Goal: Task Accomplishment & Management: Manage account settings

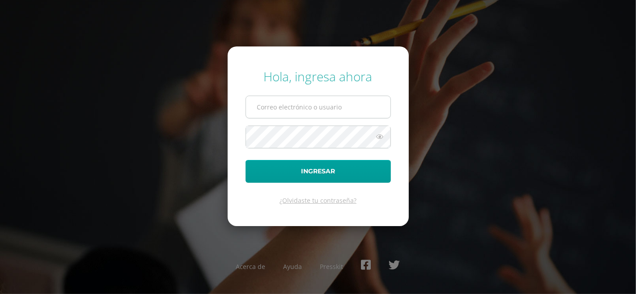
click at [320, 105] on input "text" at bounding box center [318, 107] width 144 height 22
type input "[EMAIL_ADDRESS][DOMAIN_NAME]"
click at [245, 160] on button "Ingresar" at bounding box center [317, 171] width 145 height 23
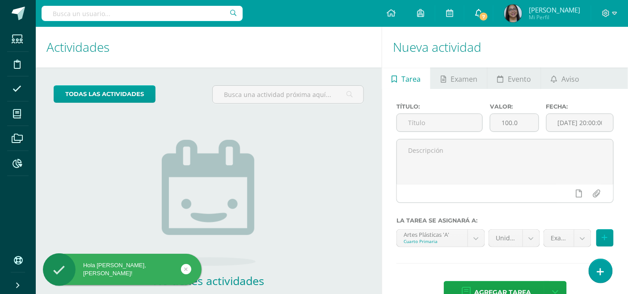
click at [493, 16] on link "7" at bounding box center [478, 13] width 29 height 27
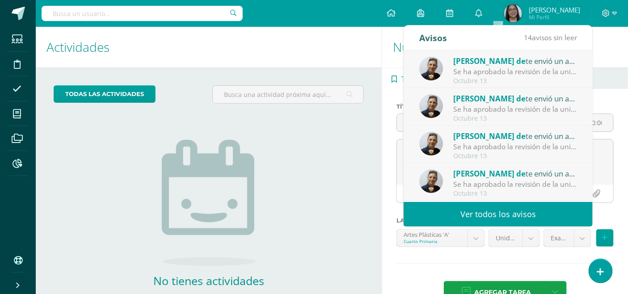
click at [455, 212] on link "Ver todos los avisos" at bounding box center [498, 214] width 189 height 25
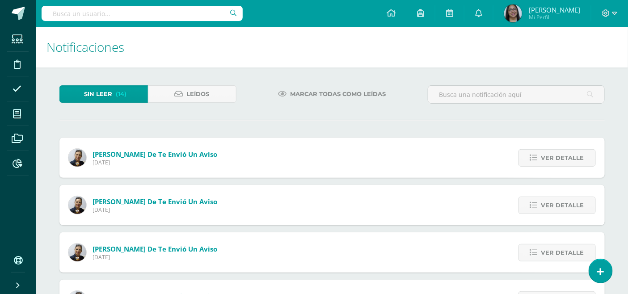
click at [151, 154] on span "Sheny de te envió un aviso" at bounding box center [155, 154] width 125 height 9
click at [528, 159] on link "Ver detalle" at bounding box center [556, 157] width 77 height 17
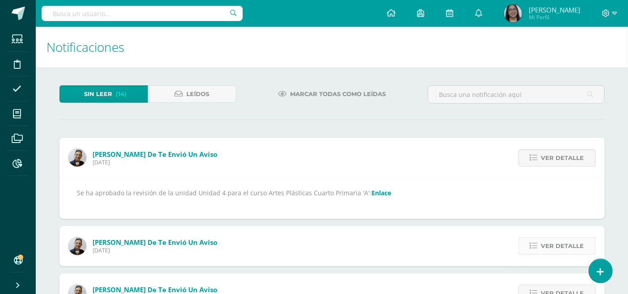
click at [550, 240] on span "Ver detalle" at bounding box center [562, 246] width 43 height 17
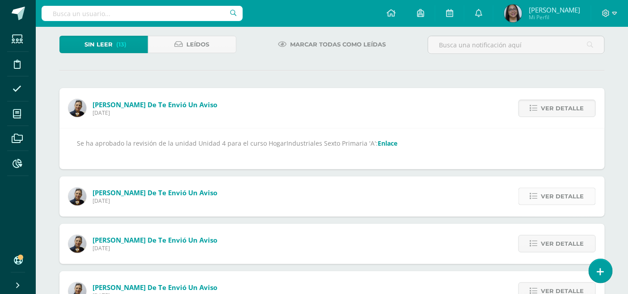
click at [548, 196] on span "Ver detalle" at bounding box center [562, 196] width 43 height 17
click at [547, 194] on span "Ver detalle" at bounding box center [562, 196] width 43 height 17
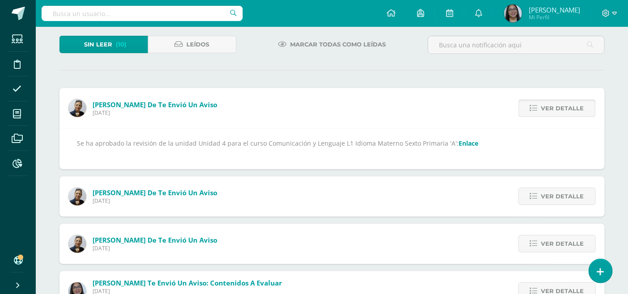
click at [547, 194] on span "Ver detalle" at bounding box center [562, 196] width 43 height 17
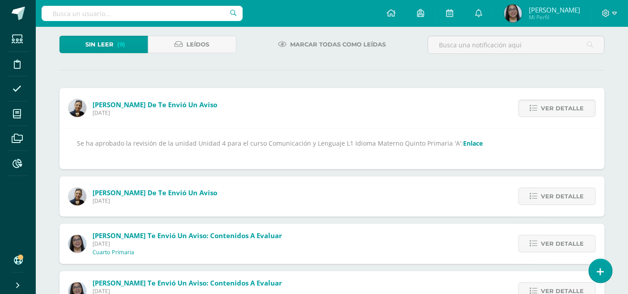
click at [547, 194] on span "Ver detalle" at bounding box center [562, 196] width 43 height 17
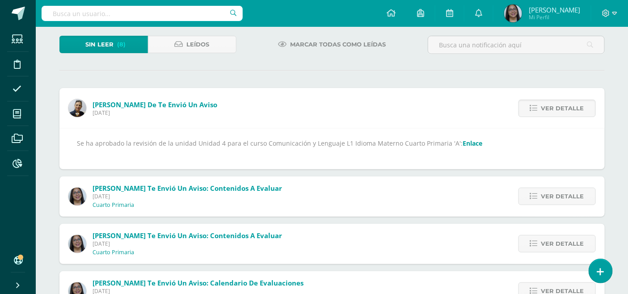
click at [547, 194] on span "Ver detalle" at bounding box center [562, 196] width 43 height 17
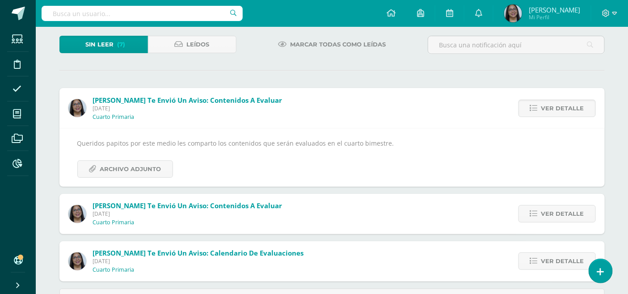
click at [547, 194] on div "Ver detalle" at bounding box center [555, 214] width 100 height 40
click at [542, 213] on span "Ver detalle" at bounding box center [562, 214] width 43 height 17
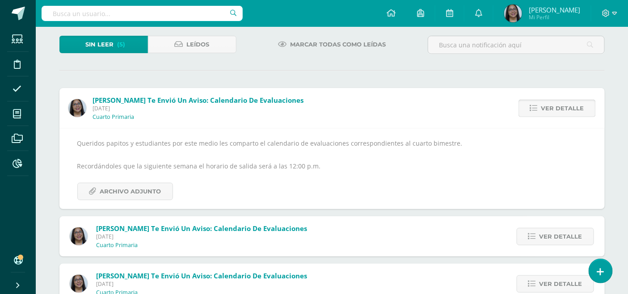
click at [536, 111] on icon at bounding box center [534, 109] width 8 height 8
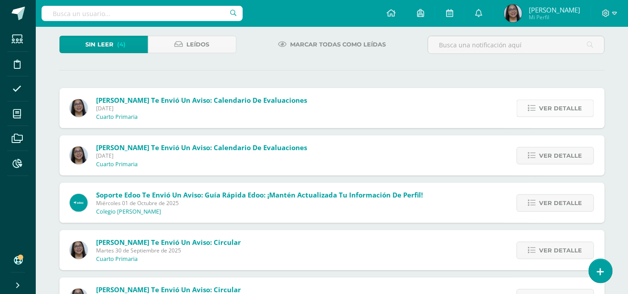
click at [535, 110] on icon at bounding box center [532, 109] width 8 height 8
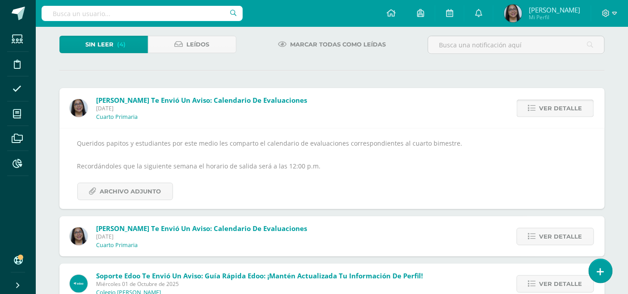
click at [535, 110] on icon at bounding box center [532, 109] width 8 height 8
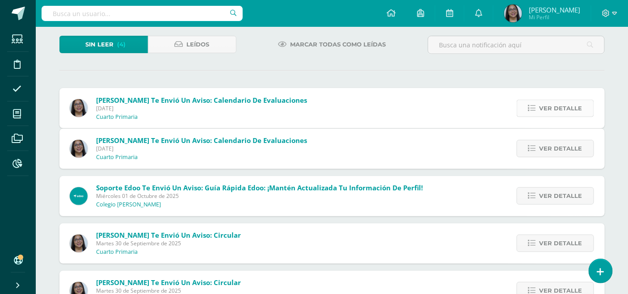
scroll to position [43, 0]
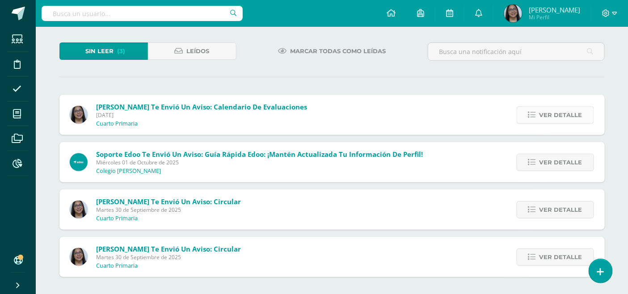
click at [535, 117] on icon at bounding box center [532, 115] width 8 height 8
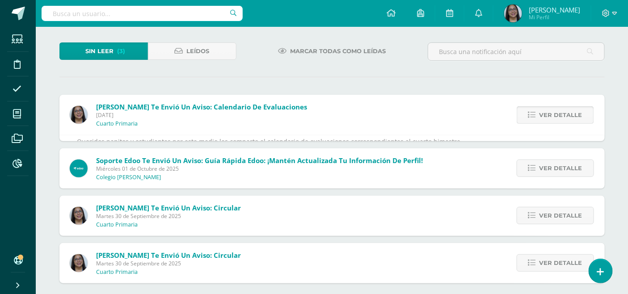
scroll to position [50, 0]
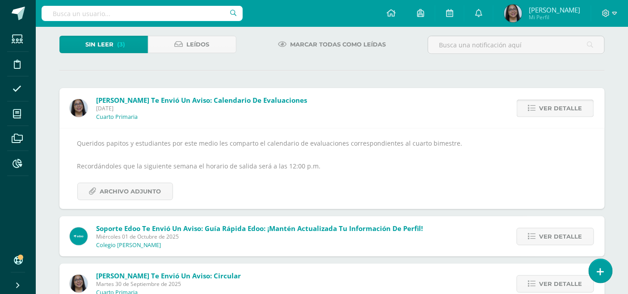
click at [535, 117] on div "Ver detalle" at bounding box center [553, 108] width 101 height 40
click at [538, 108] on link "Ver detalle" at bounding box center [555, 108] width 77 height 17
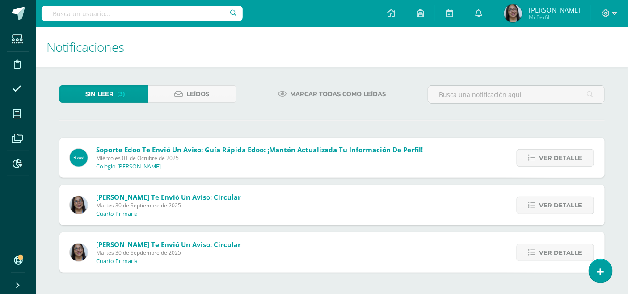
scroll to position [0, 0]
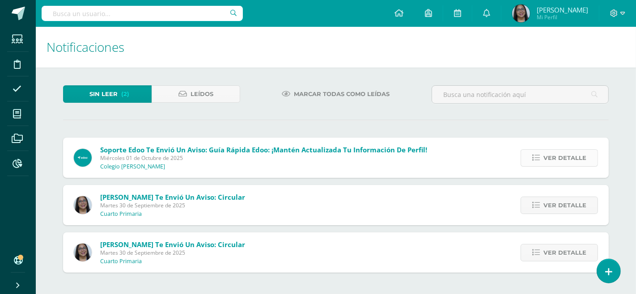
click at [535, 157] on icon at bounding box center [536, 158] width 8 height 8
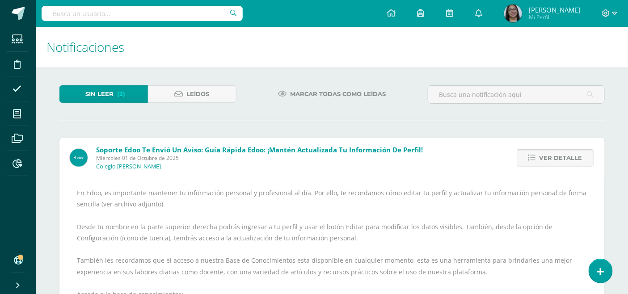
click at [538, 158] on link "Ver detalle" at bounding box center [555, 157] width 77 height 17
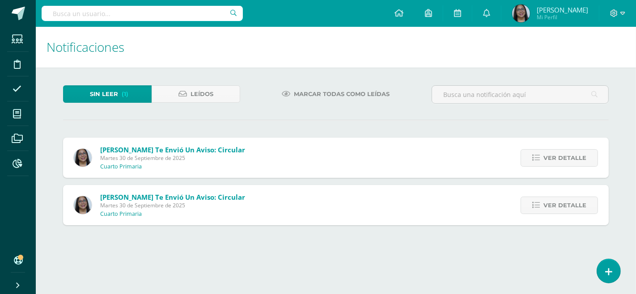
click at [538, 158] on icon at bounding box center [536, 158] width 8 height 8
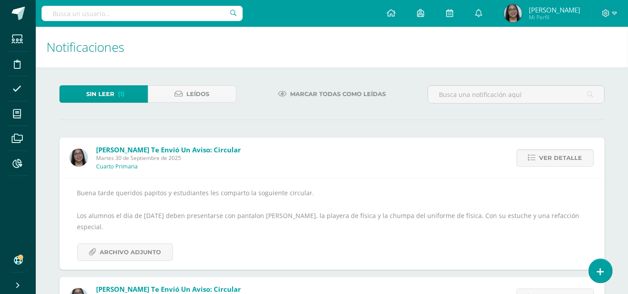
click at [538, 158] on link "Ver detalle" at bounding box center [555, 157] width 77 height 17
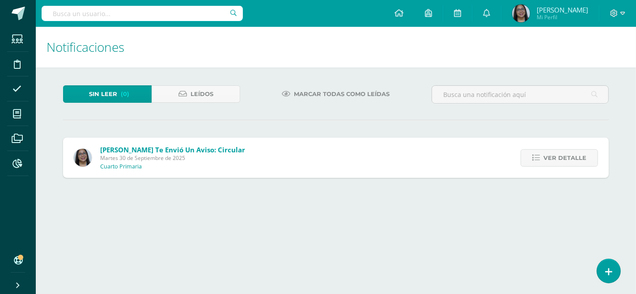
click at [538, 158] on icon at bounding box center [536, 158] width 8 height 8
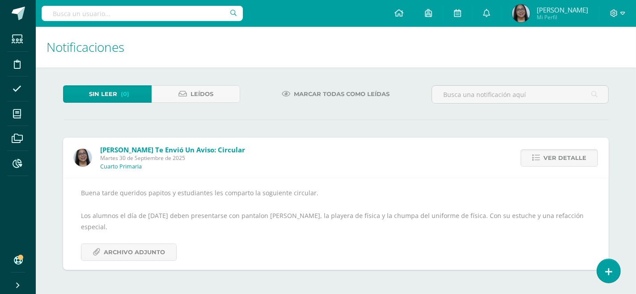
click at [538, 158] on icon at bounding box center [536, 158] width 8 height 8
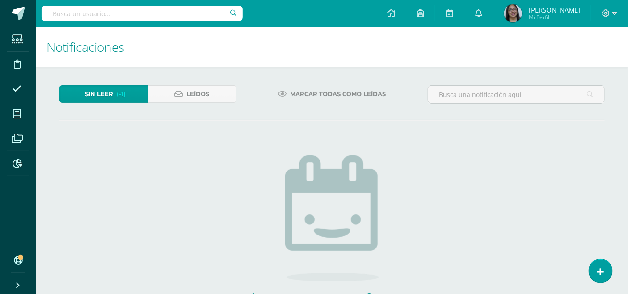
click at [109, 93] on span "Sin leer" at bounding box center [99, 94] width 28 height 17
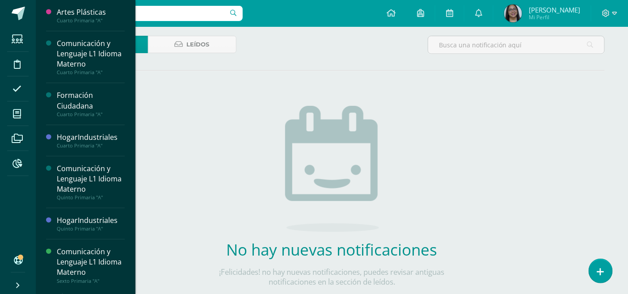
scroll to position [29, 0]
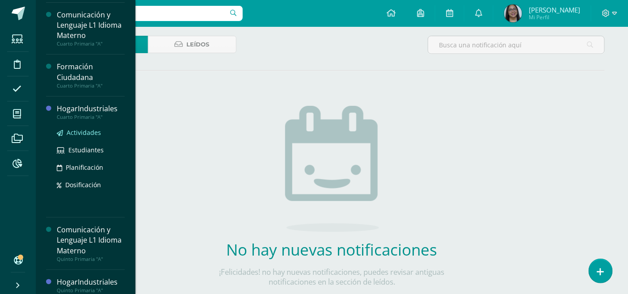
click at [76, 133] on span "Actividades" at bounding box center [84, 132] width 34 height 8
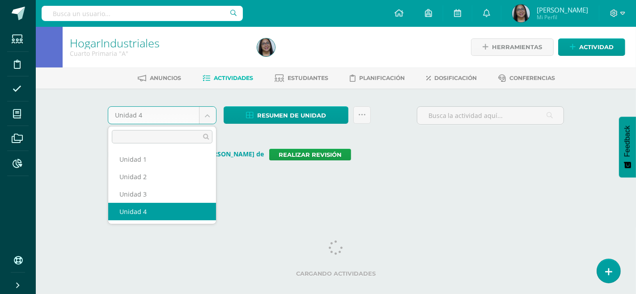
click at [212, 113] on body "Estudiantes Disciplina Asistencia Mis cursos Archivos Reportes Soporte Ayuda Re…" at bounding box center [318, 100] width 636 height 200
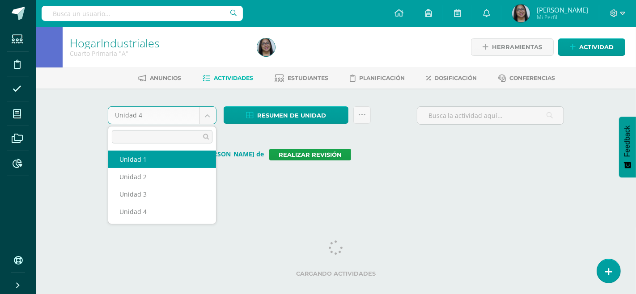
select select "Unidad 1"
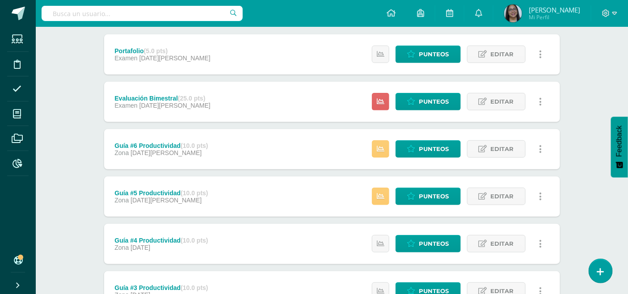
scroll to position [149, 0]
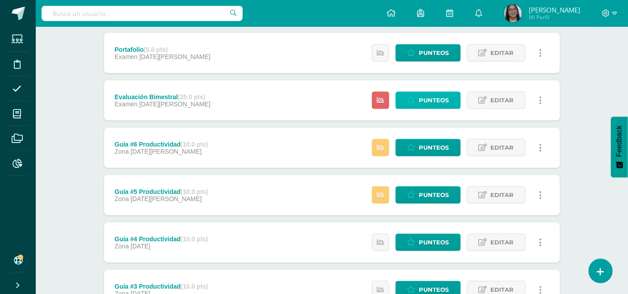
click at [417, 99] on link "Punteos" at bounding box center [428, 100] width 65 height 17
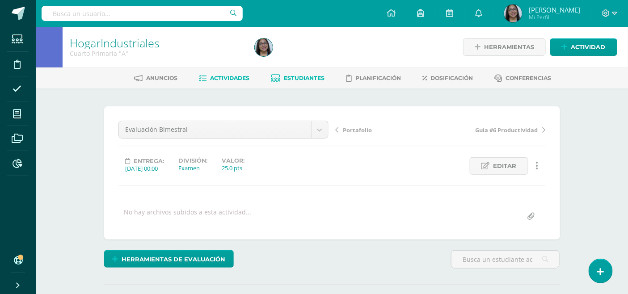
scroll to position [0, 0]
click at [288, 79] on span "Estudiantes" at bounding box center [304, 77] width 41 height 7
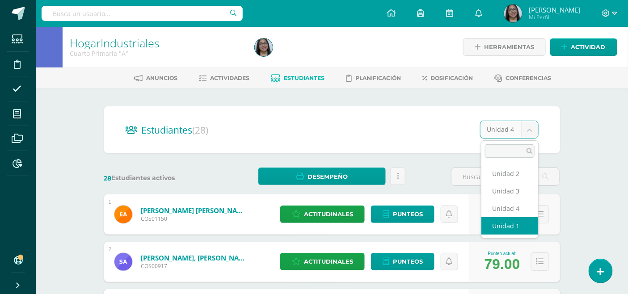
select select "/dashboard/teacher/section/2623/students/?unit=112997"
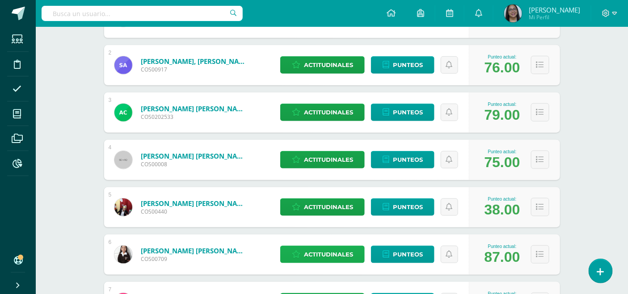
scroll to position [198, 0]
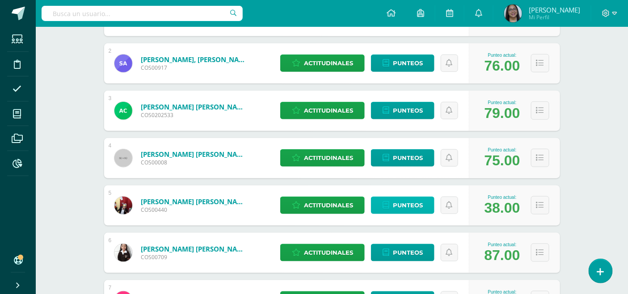
click at [405, 202] on span "Punteos" at bounding box center [408, 205] width 30 height 17
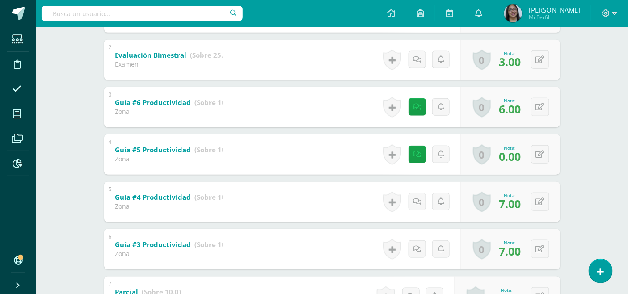
scroll to position [248, 0]
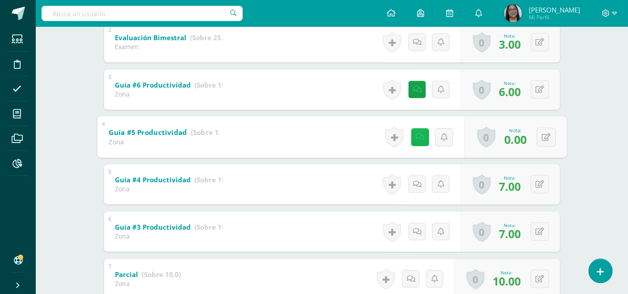
click at [417, 140] on link at bounding box center [420, 137] width 18 height 18
click at [585, 198] on div "HogarIndustriales Cuarto Primaria "A" Herramientas Detalle de asistencias Activ…" at bounding box center [332, 116] width 592 height 675
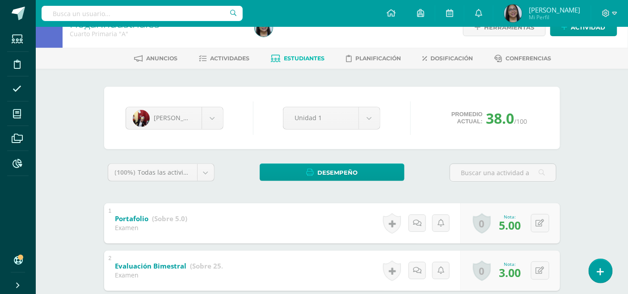
scroll to position [0, 0]
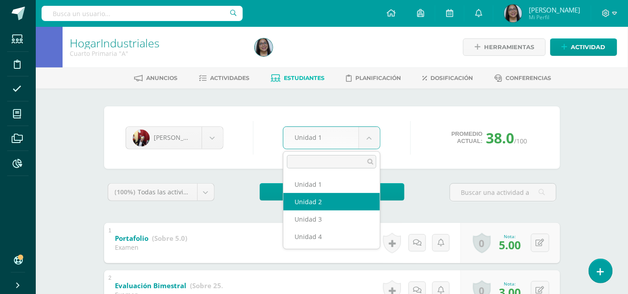
select select "Unidad 2"
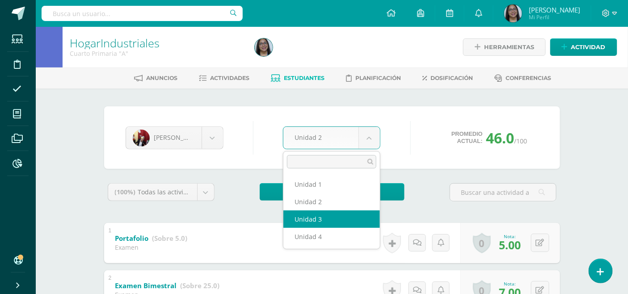
select select "Unidad 3"
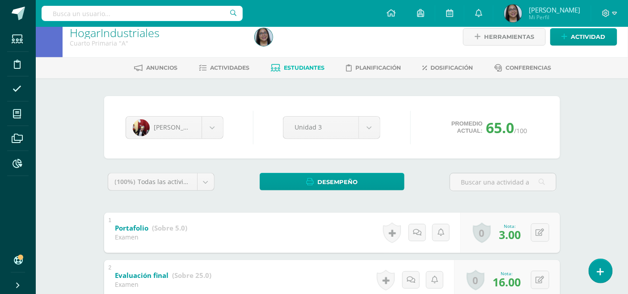
scroll to position [9, 0]
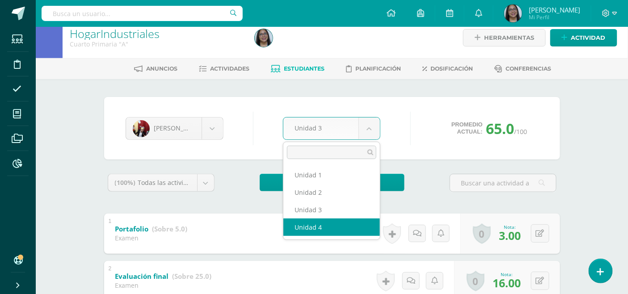
select select "Unidad 4"
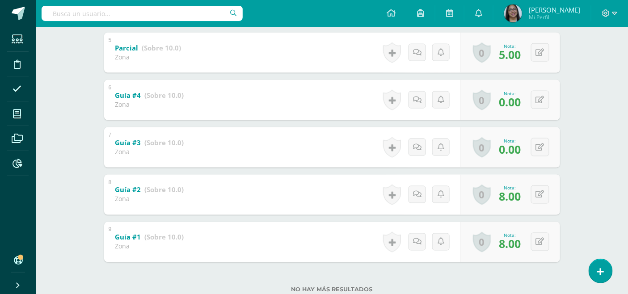
scroll to position [397, 0]
